Goal: Navigation & Orientation: Go to known website

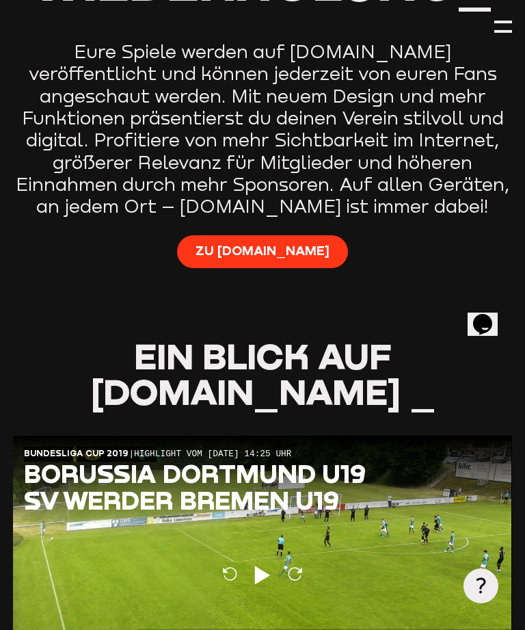
click at [282, 242] on span "Zu [DOMAIN_NAME]" at bounding box center [263, 251] width 134 height 18
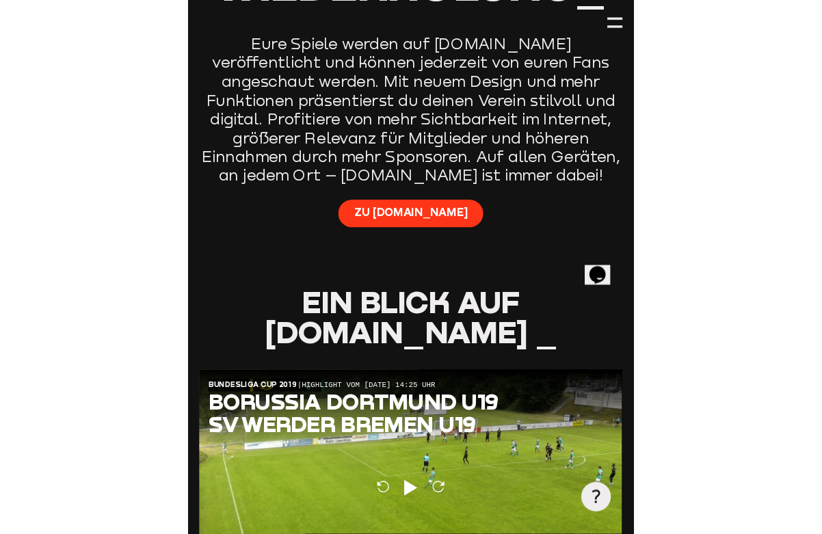
scroll to position [854, 0]
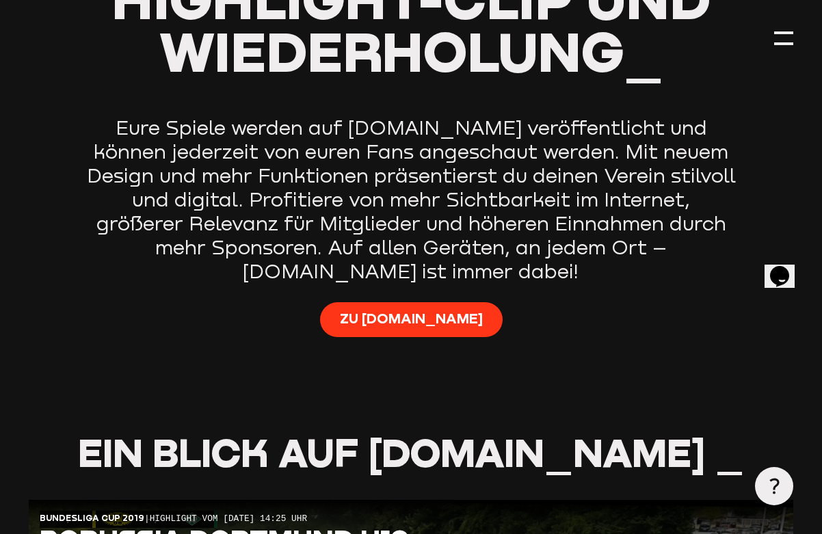
click at [418, 309] on span "Zu [DOMAIN_NAME]" at bounding box center [411, 318] width 143 height 19
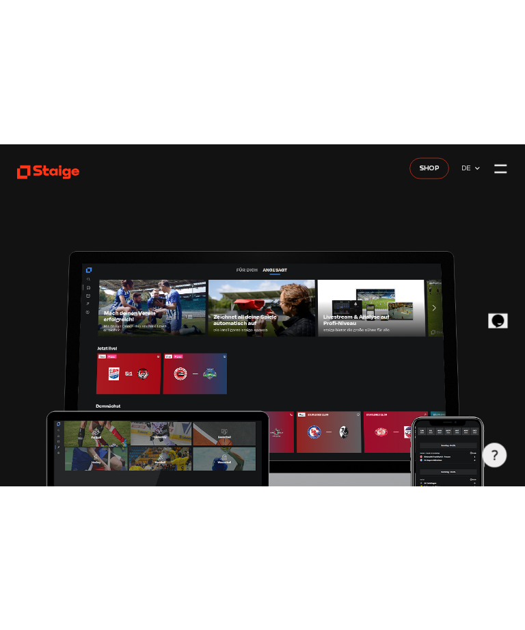
scroll to position [0, 0]
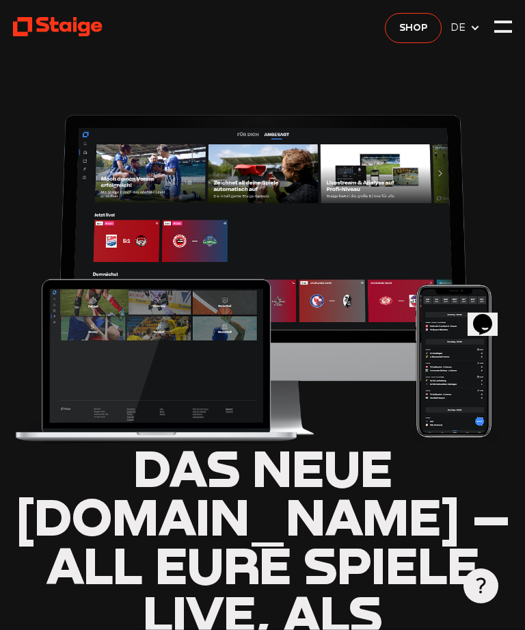
click at [477, 23] on icon at bounding box center [475, 28] width 11 height 11
click at [506, 21] on div at bounding box center [503, 22] width 18 height 3
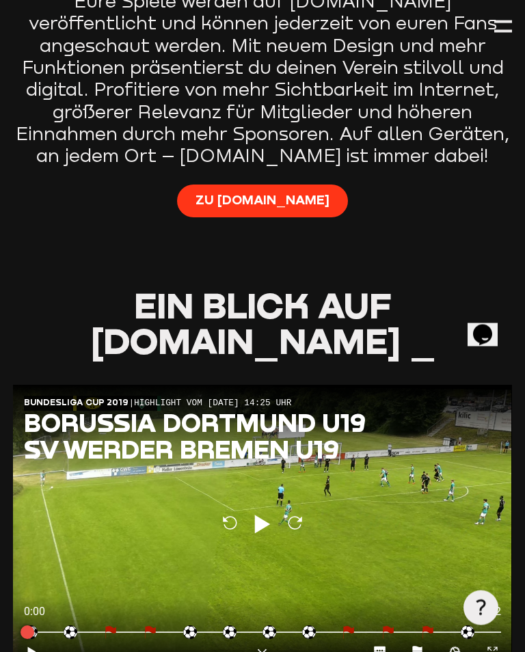
scroll to position [830, 0]
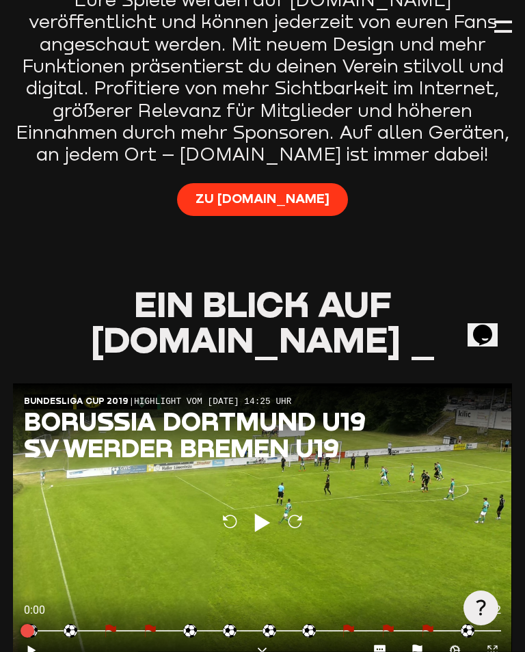
click at [254, 190] on span "Zu [DOMAIN_NAME]" at bounding box center [263, 199] width 134 height 18
